Goal: Transaction & Acquisition: Purchase product/service

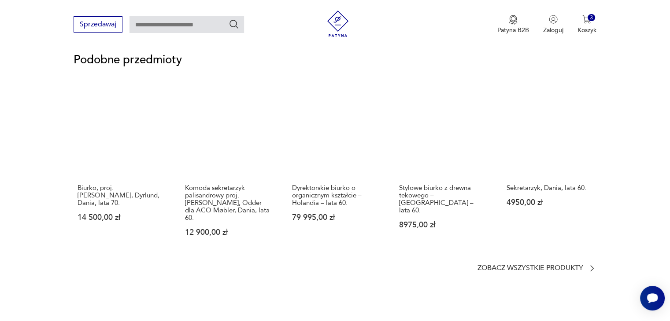
scroll to position [652, 0]
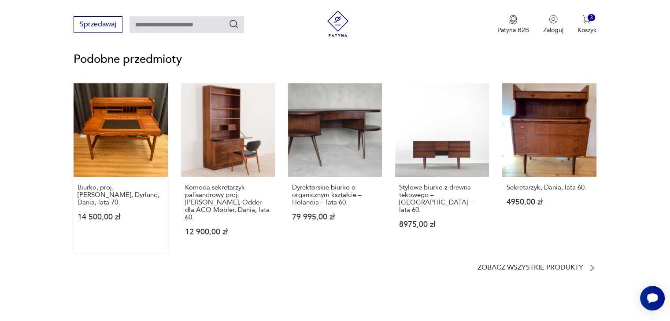
click at [126, 121] on link "Biurko, proj. [PERSON_NAME], Dyrlund, Dania, lata 70. 14 500,00 zł" at bounding box center [121, 168] width 94 height 170
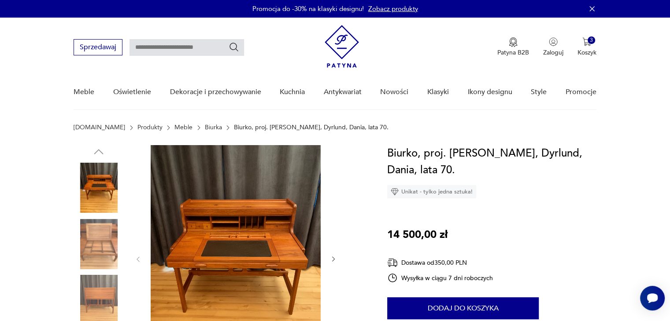
click at [98, 254] on img at bounding box center [99, 244] width 50 height 50
